Goal: Task Accomplishment & Management: Manage account settings

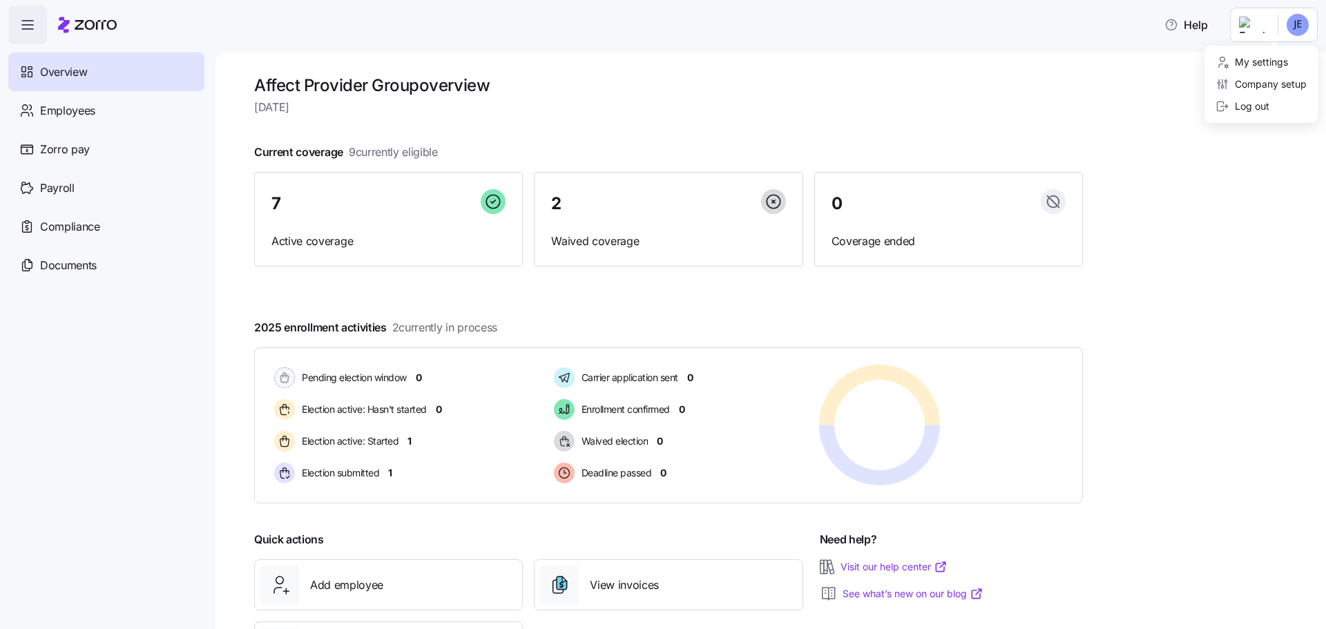
click at [1266, 32] on html "Help Overview Employees Zorro pay Payroll Compliance Documents Affect Provider …" at bounding box center [663, 310] width 1326 height 621
click at [1249, 111] on div "Log out" at bounding box center [1242, 106] width 54 height 15
click at [68, 109] on span "Employees" at bounding box center [67, 110] width 55 height 17
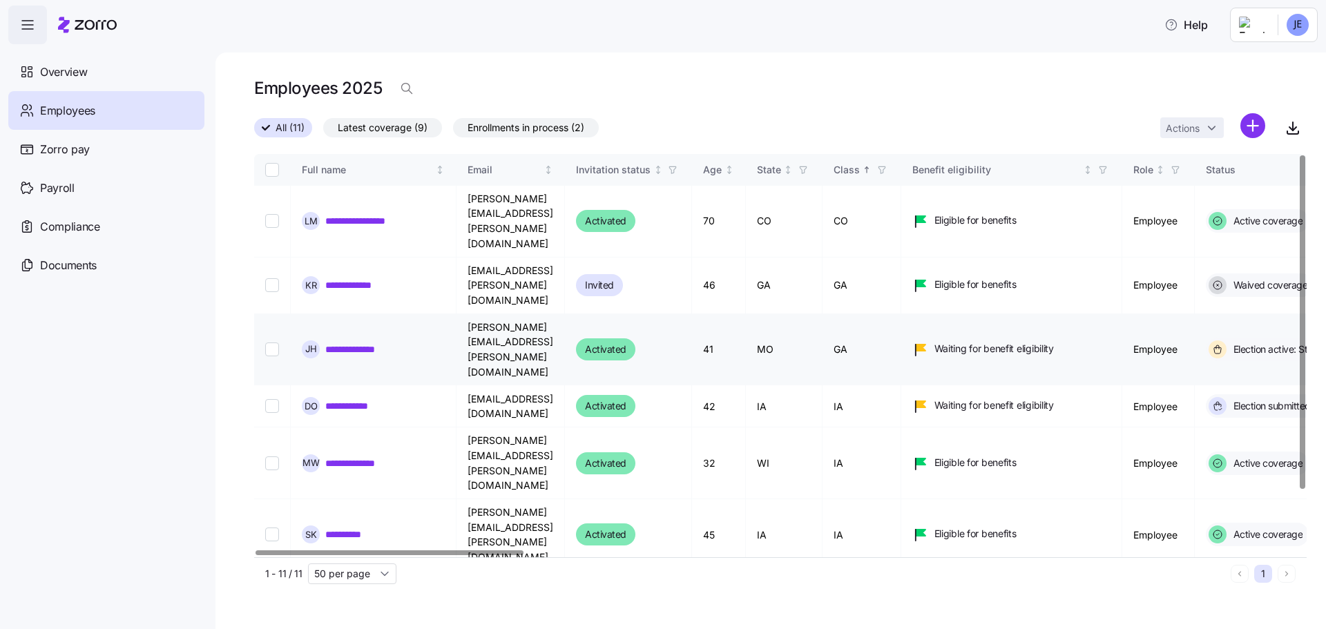
click at [344, 342] on link "**********" at bounding box center [361, 349] width 72 height 14
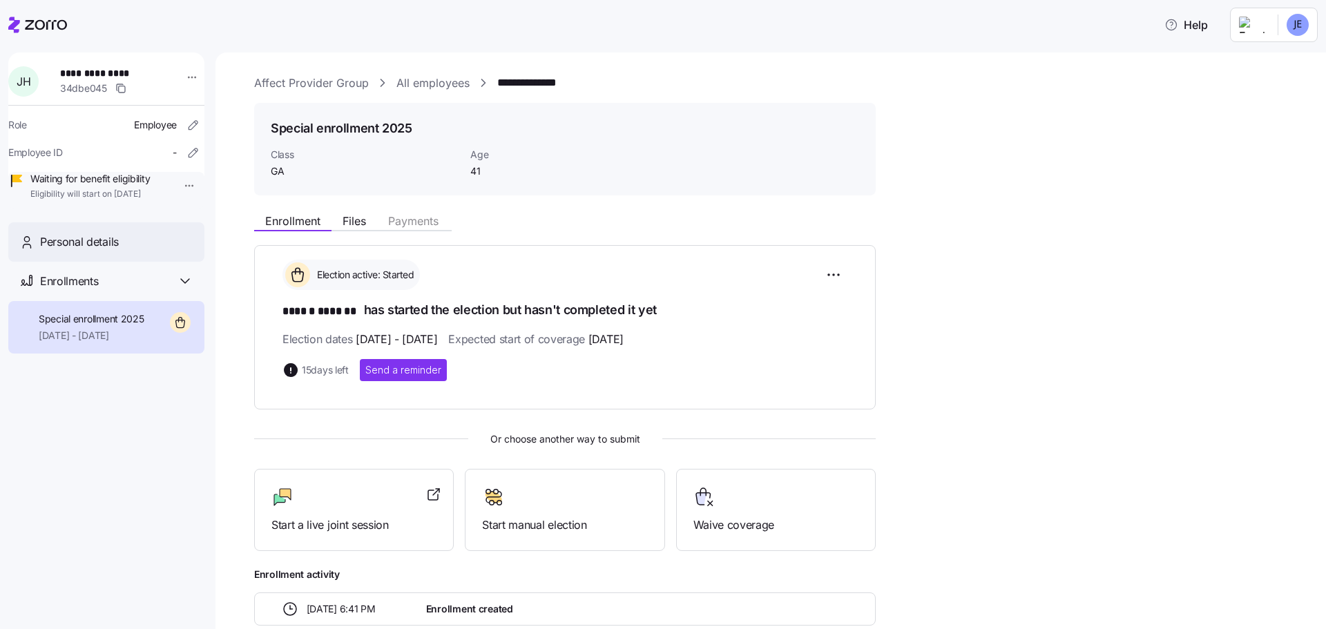
click at [74, 251] on span "Personal details" at bounding box center [79, 241] width 79 height 17
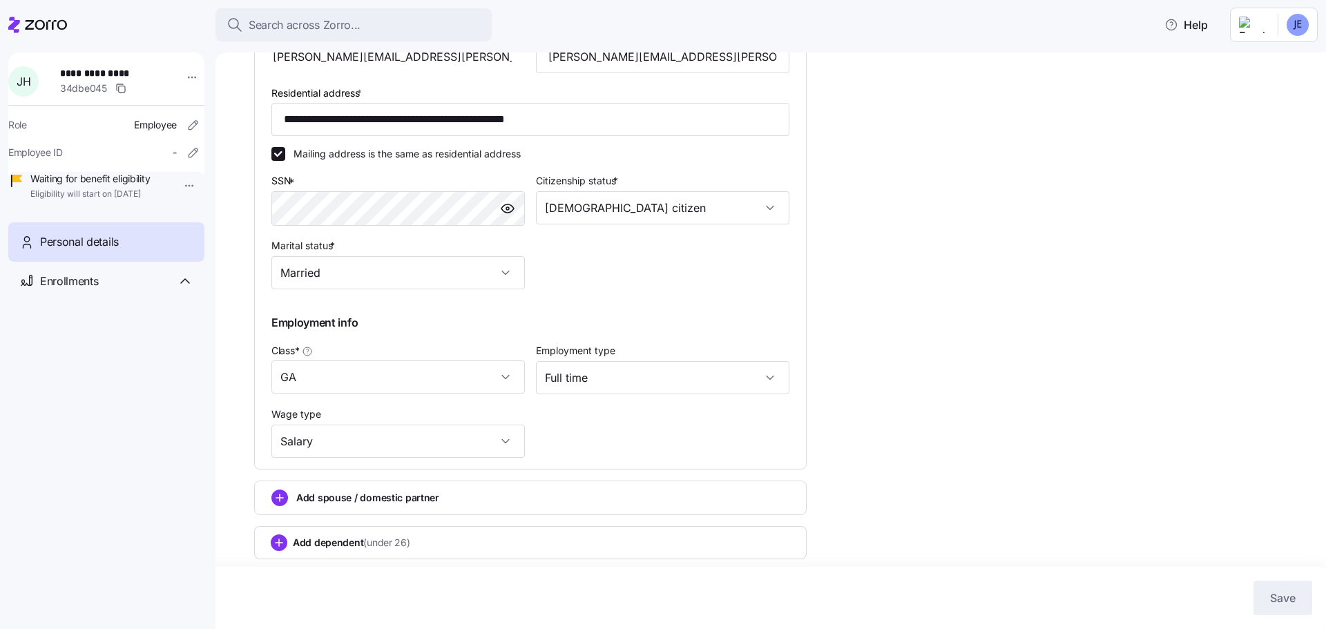
scroll to position [395, 0]
click at [497, 378] on input "GA" at bounding box center [397, 374] width 253 height 33
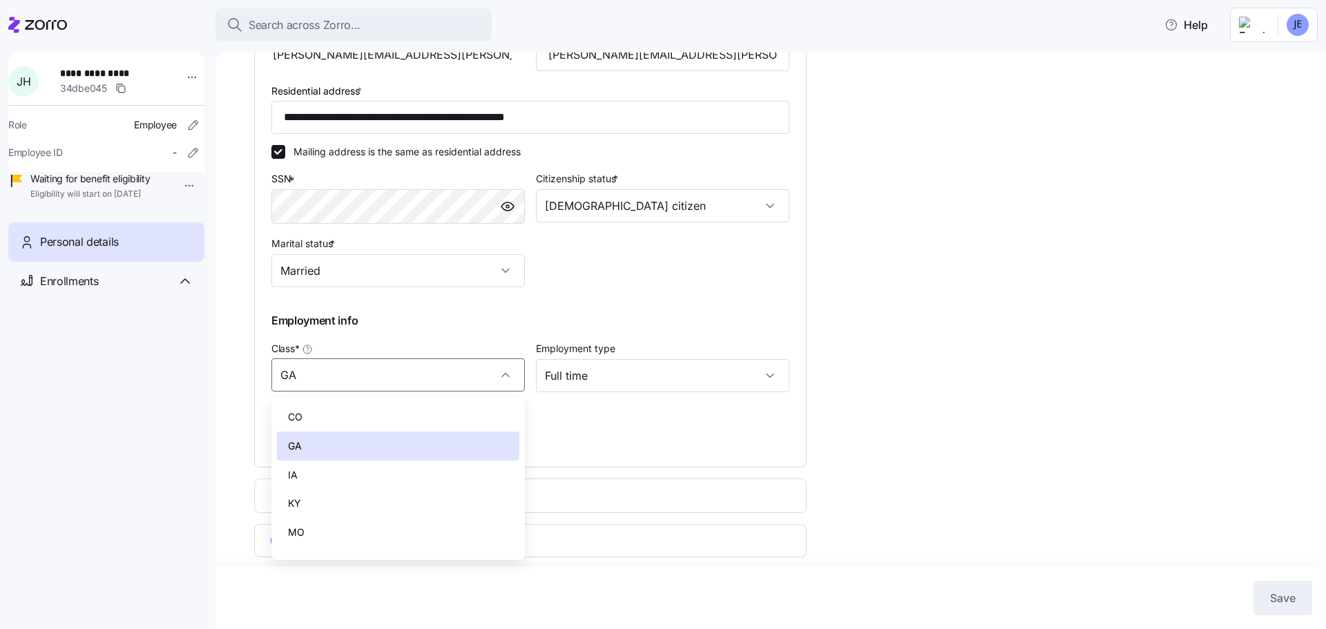
click at [362, 527] on div "MO" at bounding box center [398, 532] width 242 height 29
type input "MO"
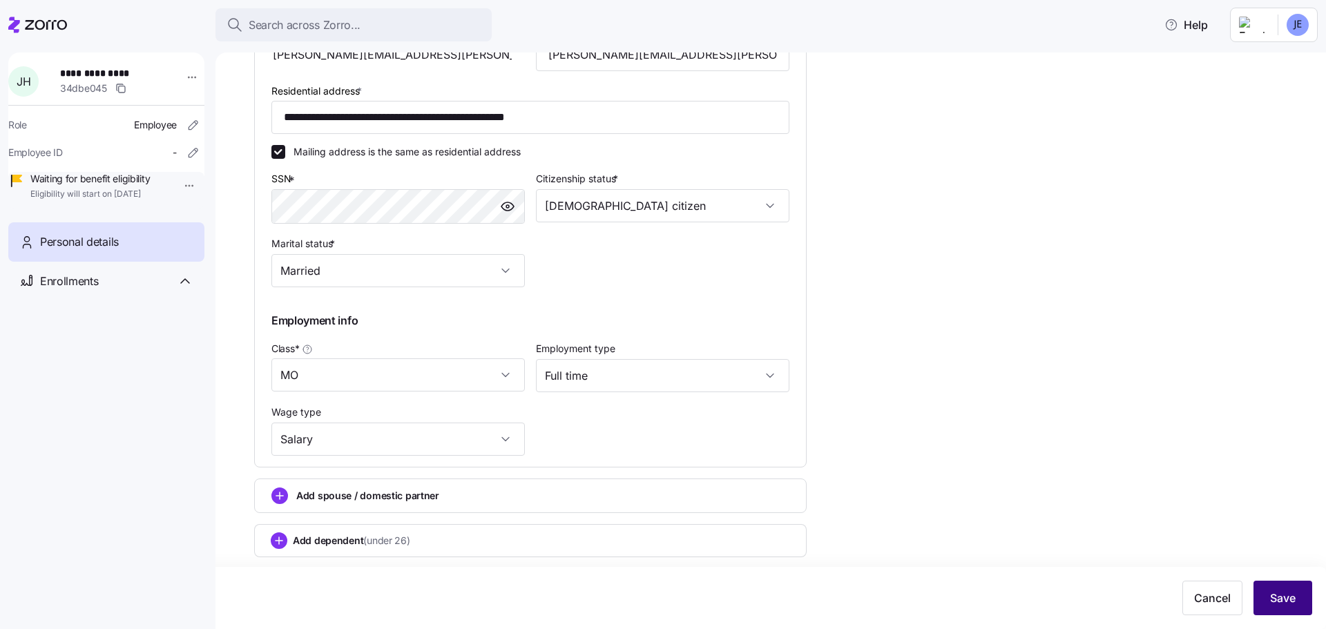
click at [1283, 597] on span "Save" at bounding box center [1283, 598] width 26 height 17
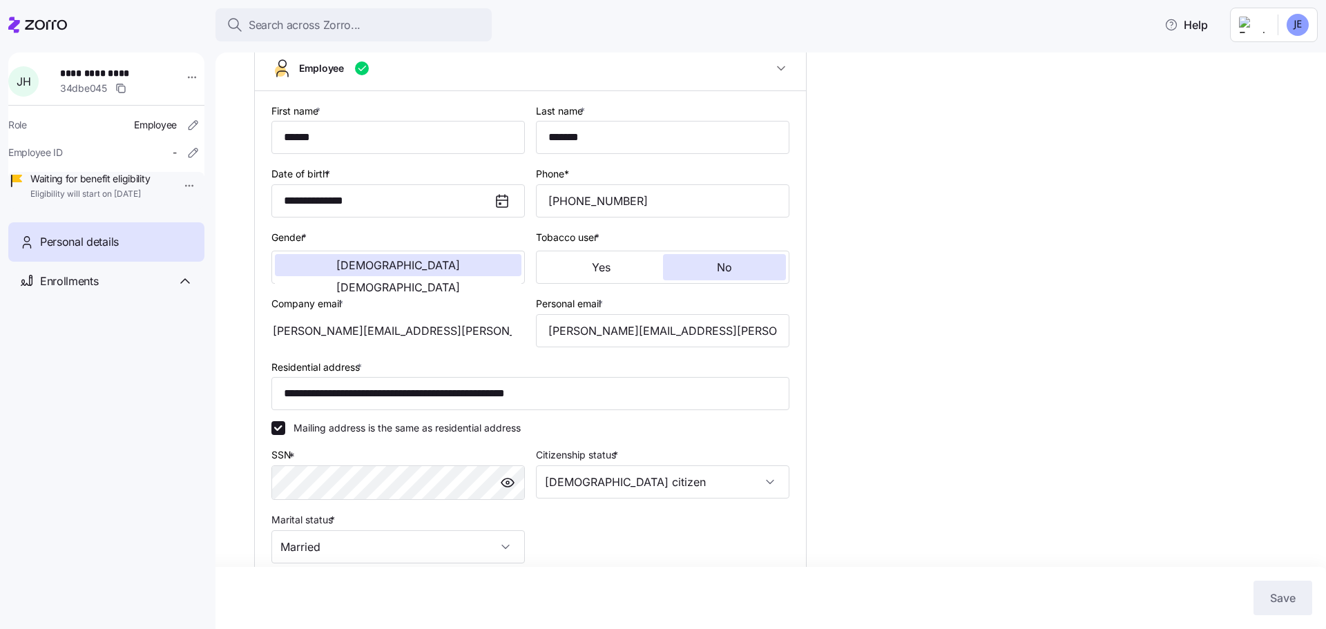
scroll to position [0, 0]
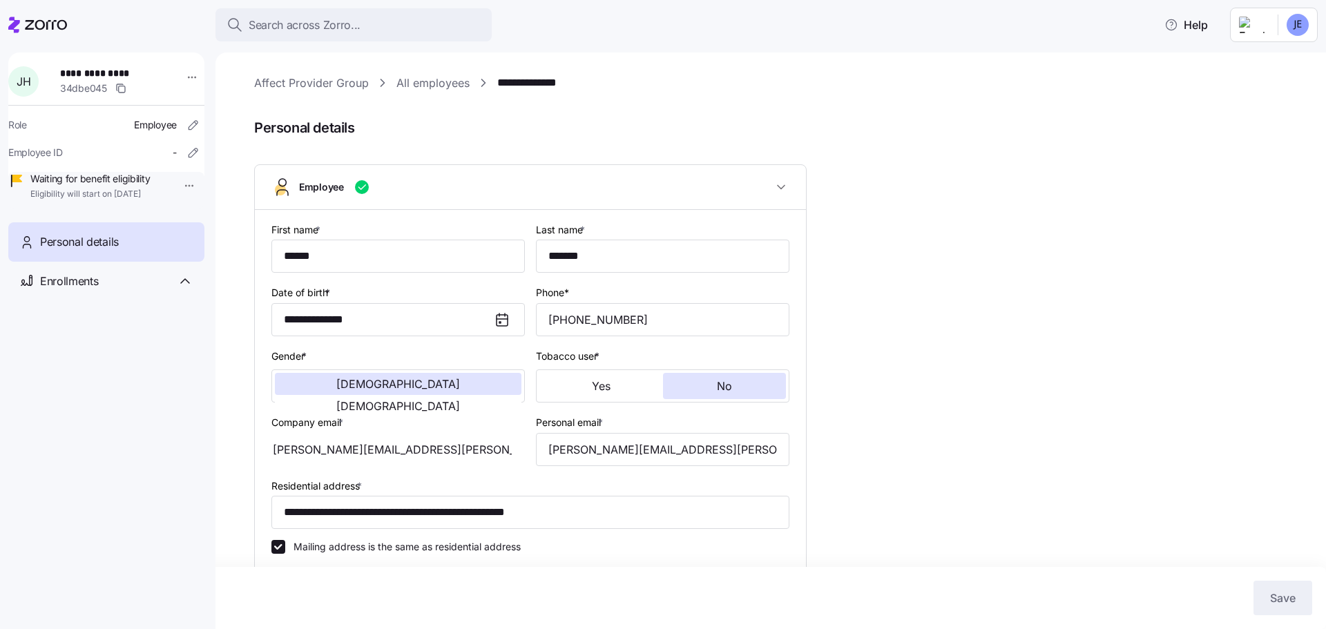
click at [436, 85] on link "All employees" at bounding box center [432, 83] width 73 height 17
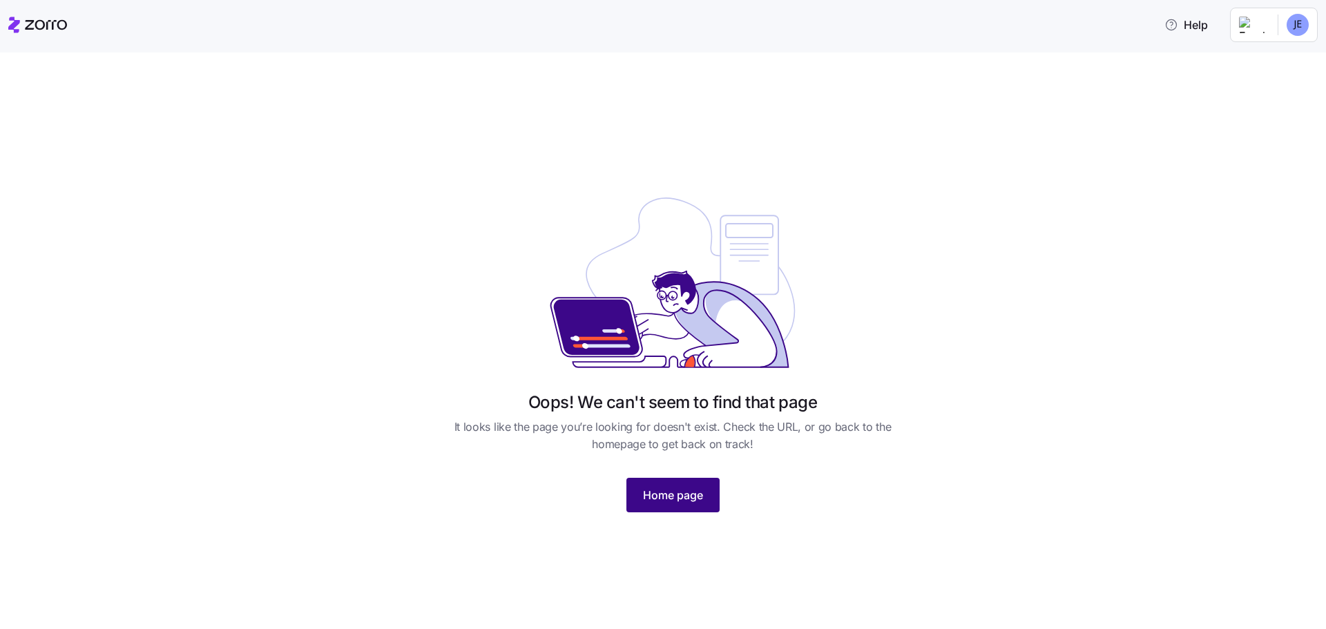
click at [687, 493] on span "Home page" at bounding box center [673, 495] width 60 height 17
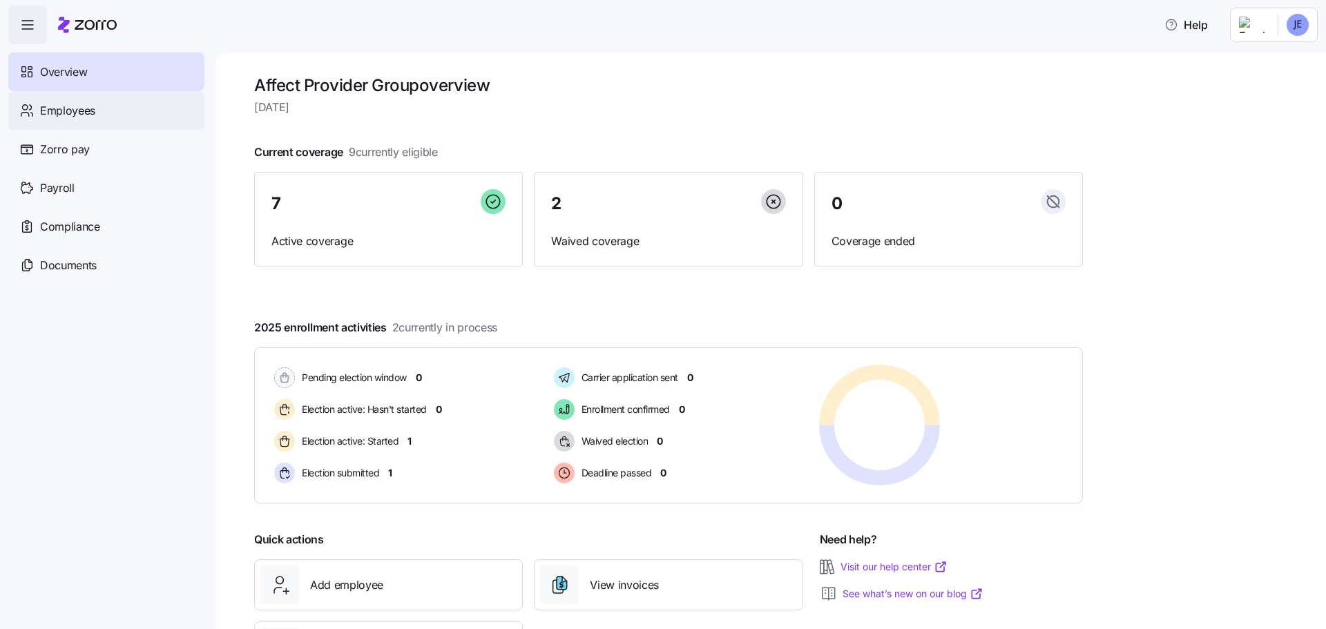
click at [89, 117] on span "Employees" at bounding box center [67, 110] width 55 height 17
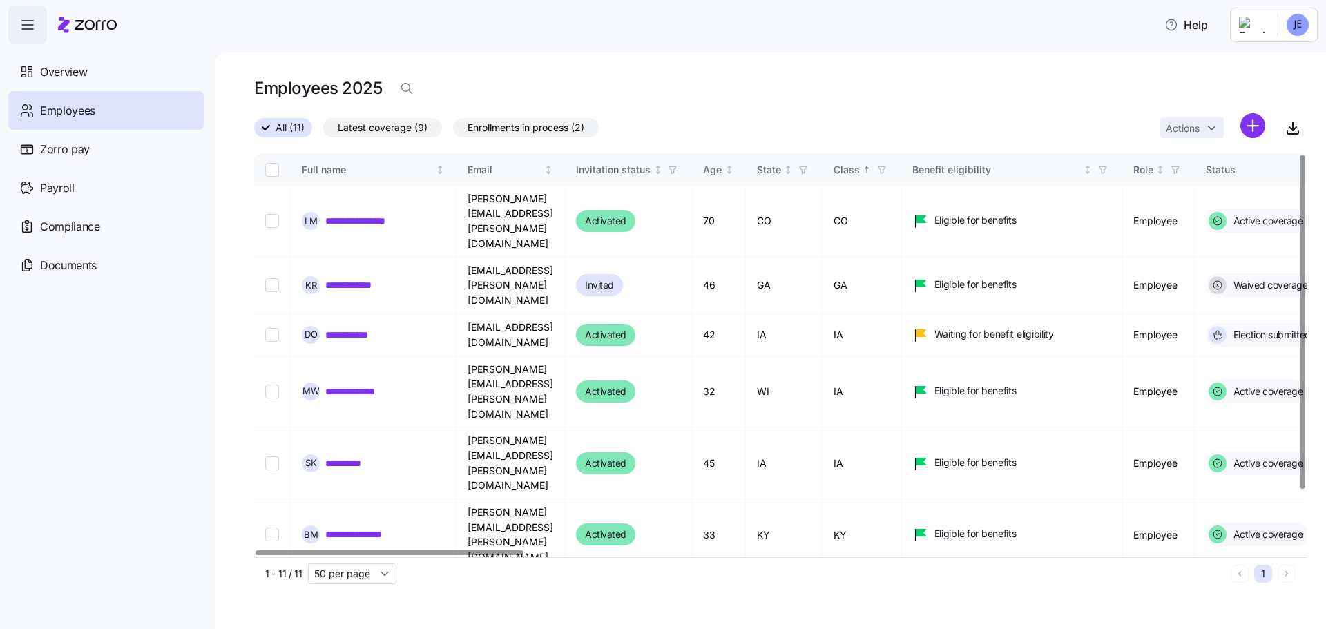
click at [527, 132] on span "Enrollments in process (2)" at bounding box center [525, 128] width 117 height 18
click at [453, 131] on input "Enrollments in process (2)" at bounding box center [453, 131] width 0 height 0
